Goal: Information Seeking & Learning: Learn about a topic

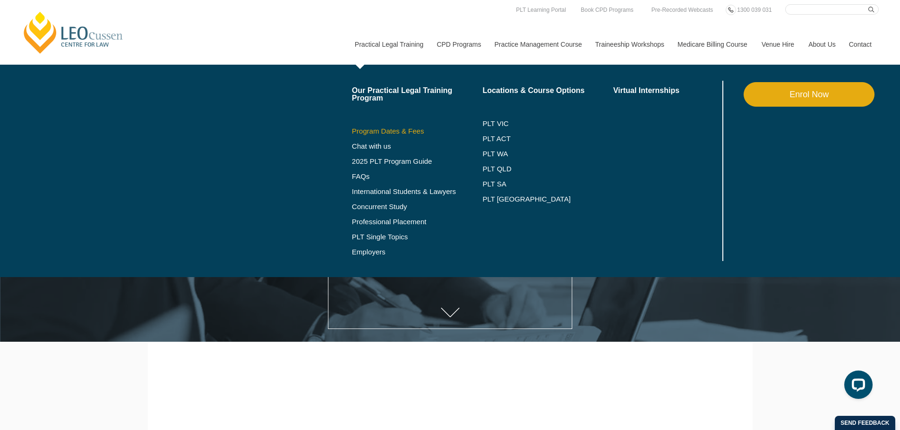
click at [408, 132] on link "Program Dates & Fees" at bounding box center [417, 132] width 131 height 8
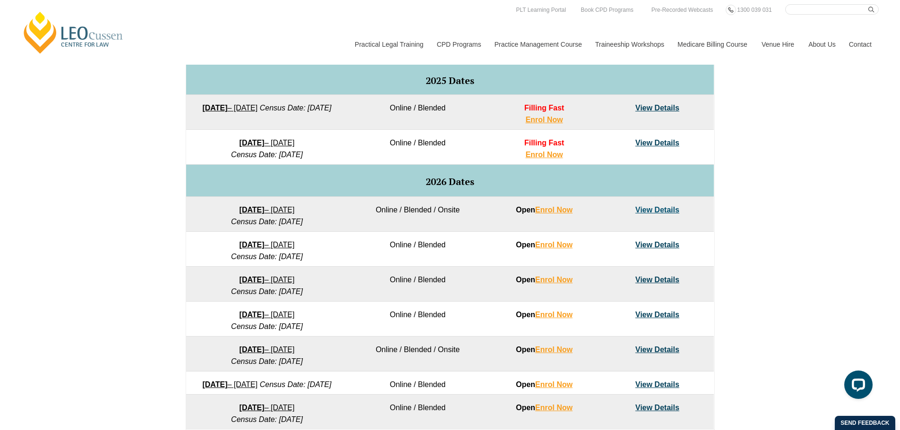
click at [90, 251] on div "VIC ACT WA QLD SA NSW PLT Program Dates in Victoria Full Time Part Time Program…" at bounding box center [450, 203] width 900 height 560
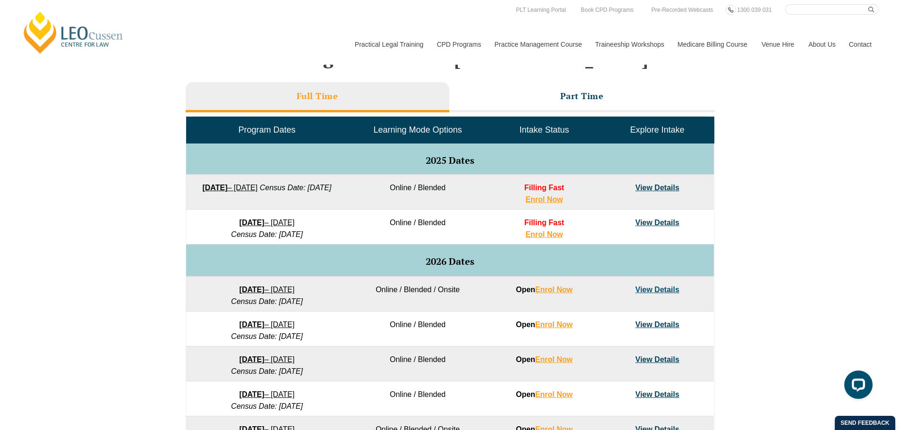
scroll to position [378, 0]
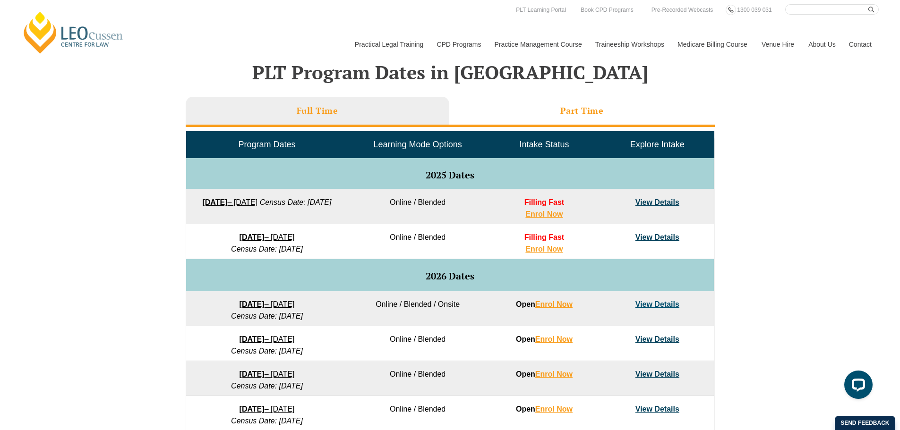
click at [553, 115] on li "Part Time" at bounding box center [582, 112] width 266 height 30
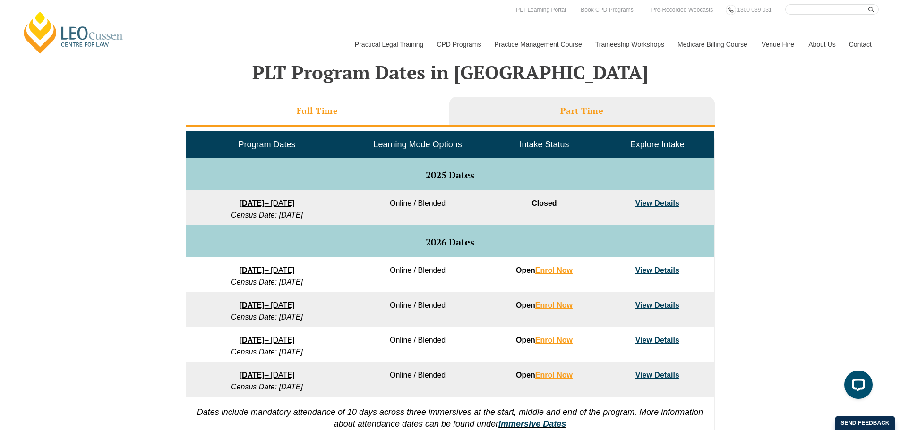
click at [389, 114] on li "Full Time" at bounding box center [318, 112] width 264 height 30
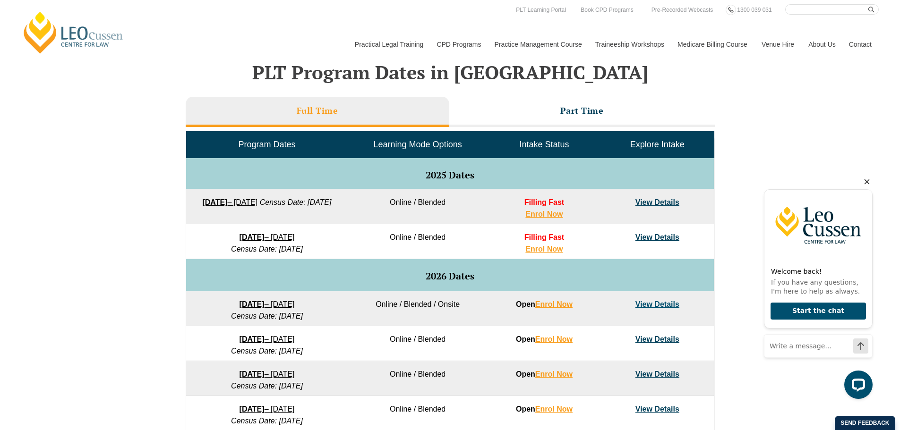
click at [865, 181] on icon "Hide greeting" at bounding box center [866, 181] width 11 height 11
